Goal: Transaction & Acquisition: Book appointment/travel/reservation

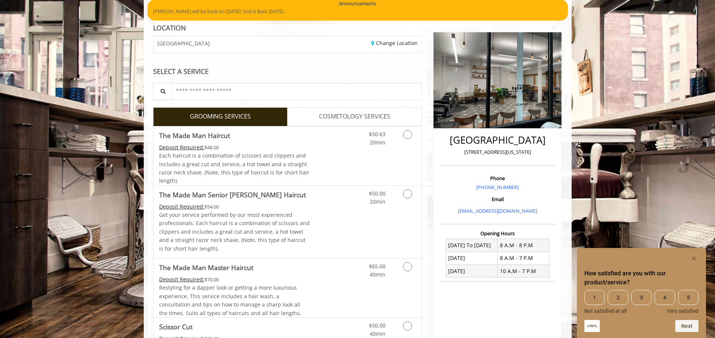
scroll to position [75, 0]
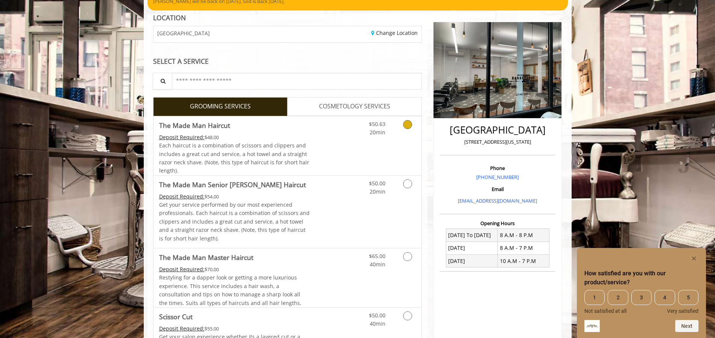
click at [410, 127] on icon "Grooming services" at bounding box center [407, 124] width 9 height 9
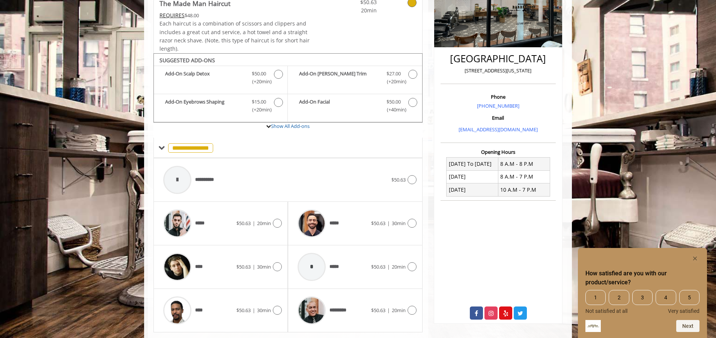
scroll to position [167, 0]
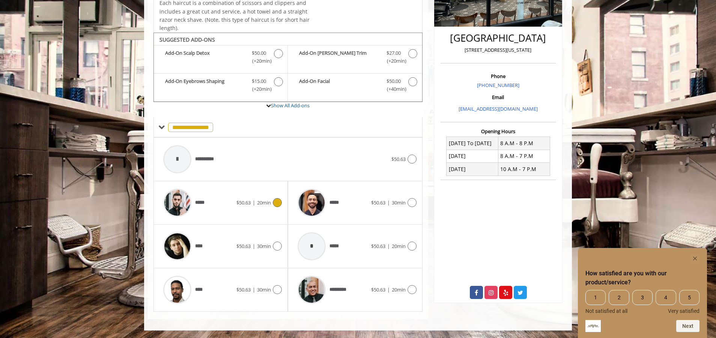
click at [254, 200] on span "|" at bounding box center [254, 202] width 3 height 7
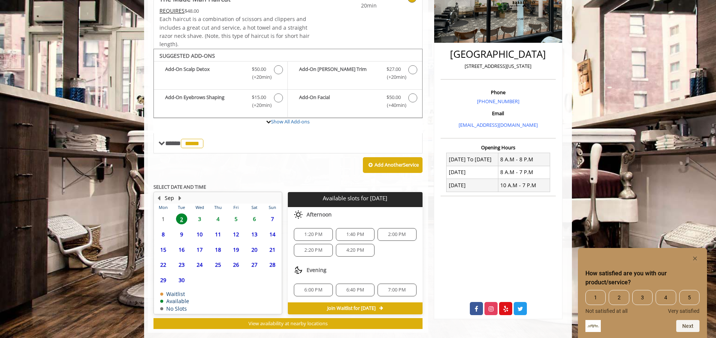
scroll to position [159, 0]
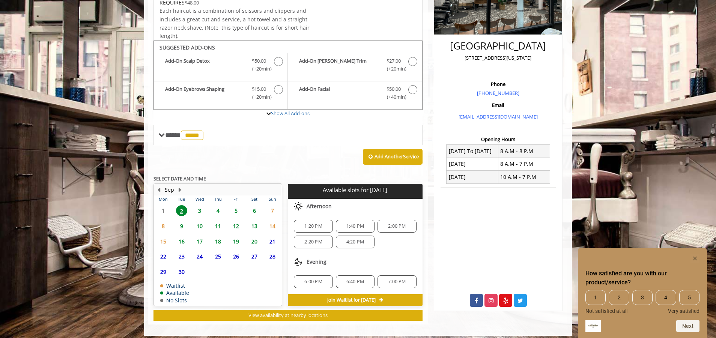
click at [394, 279] on span "7:00 PM" at bounding box center [397, 282] width 18 height 6
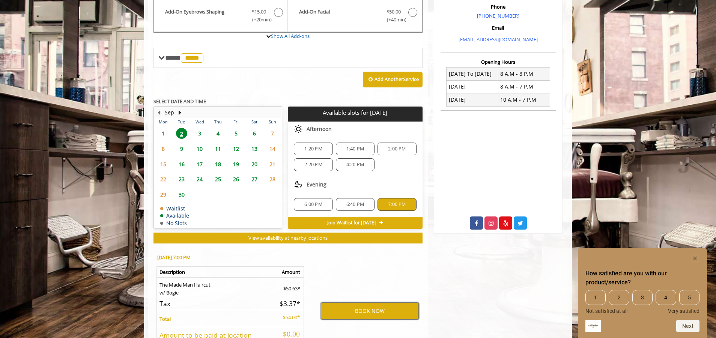
scroll to position [295, 0]
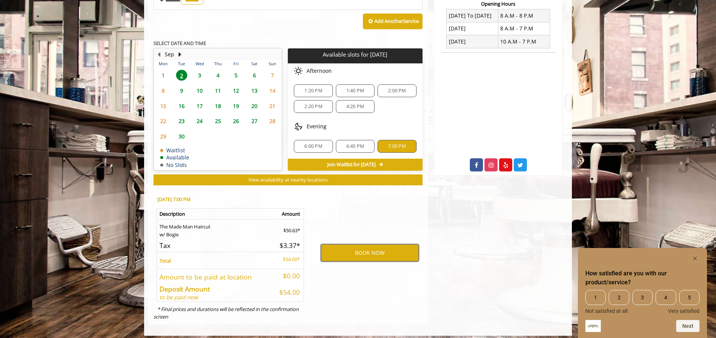
click at [369, 249] on button "BOOK NOW" at bounding box center [370, 252] width 98 height 17
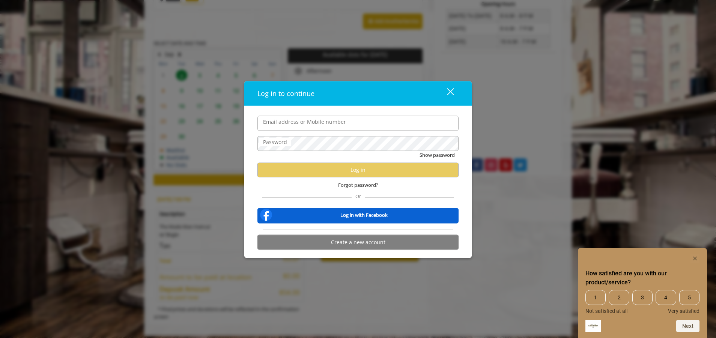
click at [330, 126] on input "Email address or Mobile number" at bounding box center [358, 123] width 201 height 15
type input "**********"
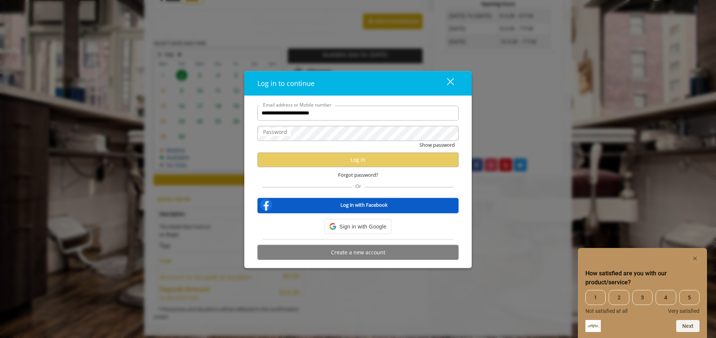
click at [353, 209] on div "Log in with Facebook" at bounding box center [358, 205] width 201 height 15
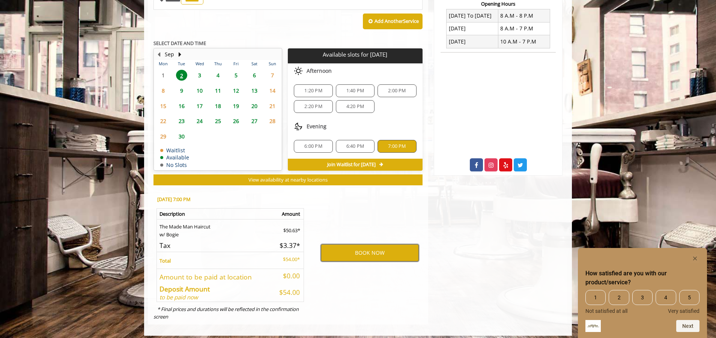
click at [383, 253] on button "BOOK NOW" at bounding box center [370, 252] width 98 height 17
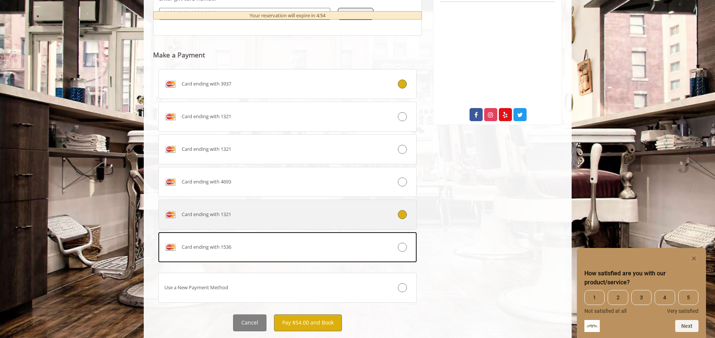
scroll to position [365, 0]
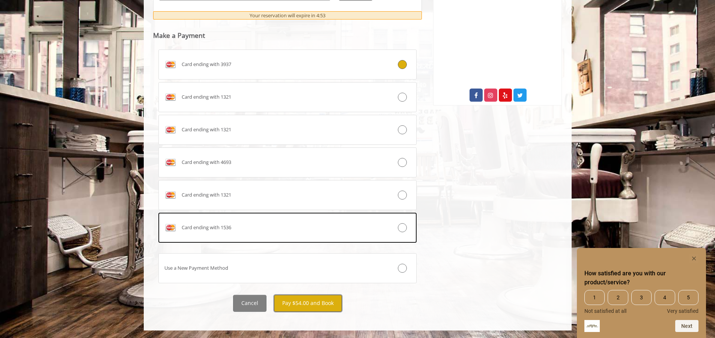
click at [306, 301] on button "Pay $54.00 and Book" at bounding box center [308, 303] width 68 height 17
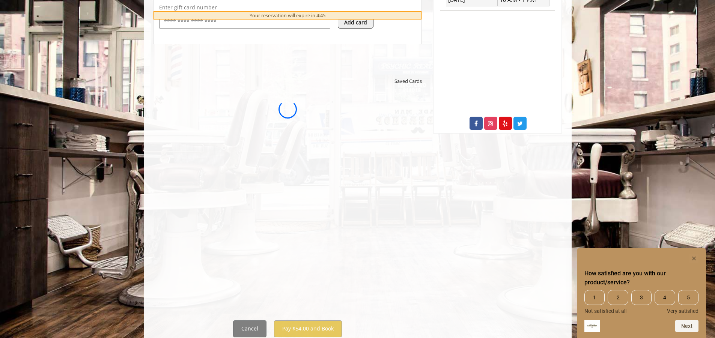
scroll to position [324, 0]
